Goal: Navigation & Orientation: Find specific page/section

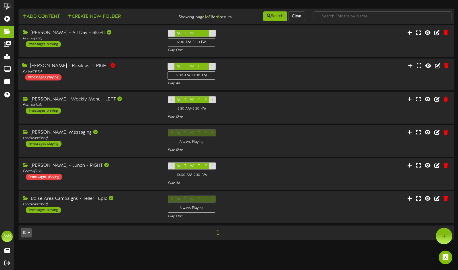
click at [90, 79] on div "[PERSON_NAME] - Breakfast - RIGHT Portrait ( 9:16 ) 0 messages playing" at bounding box center [91, 72] width 146 height 18
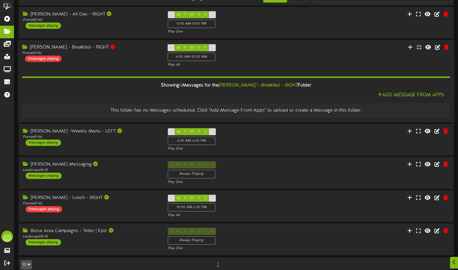
scroll to position [27, 0]
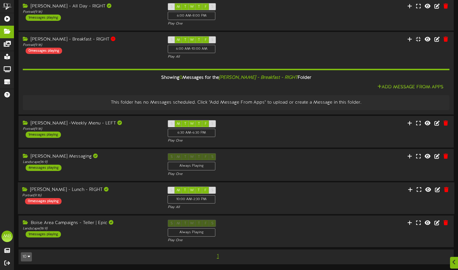
click at [106, 205] on div "[PERSON_NAME] - Lunch - RIGHT Portrait ( 9:16 ) 0 messages playing S M T W T F …" at bounding box center [236, 197] width 437 height 23
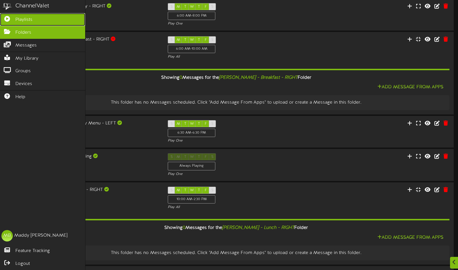
click at [7, 17] on icon at bounding box center [7, 18] width 14 height 4
